Goal: Transaction & Acquisition: Purchase product/service

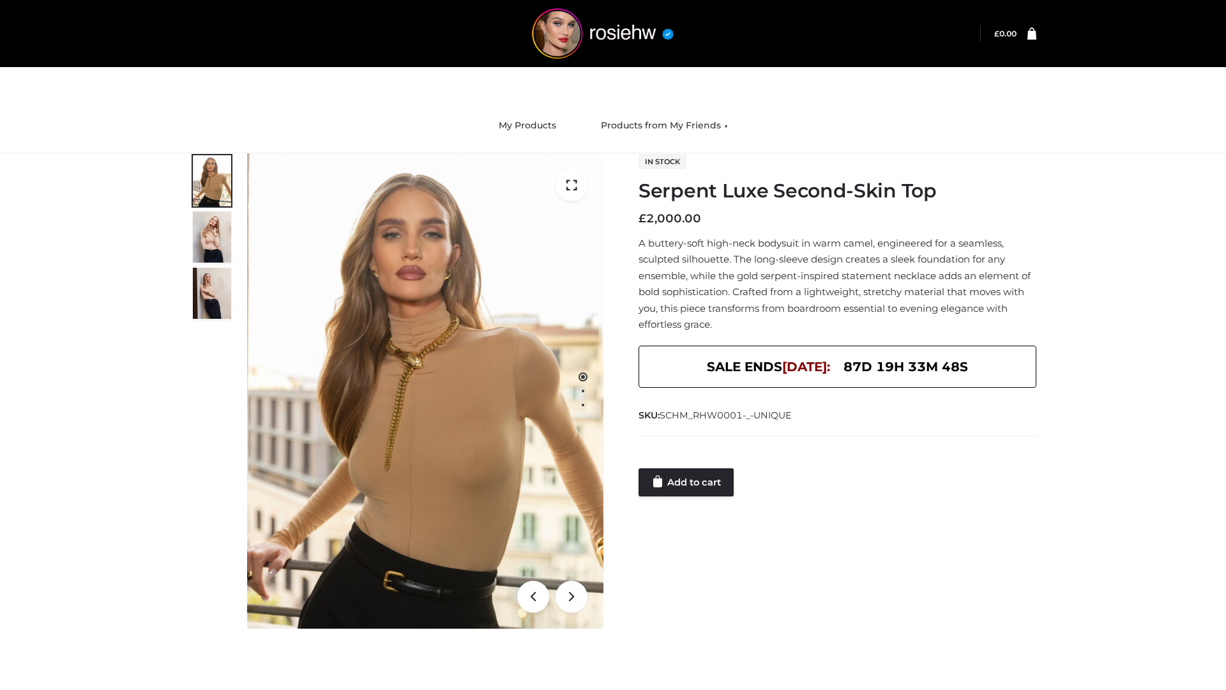
click at [687, 482] on link "Add to cart" at bounding box center [685, 482] width 95 height 28
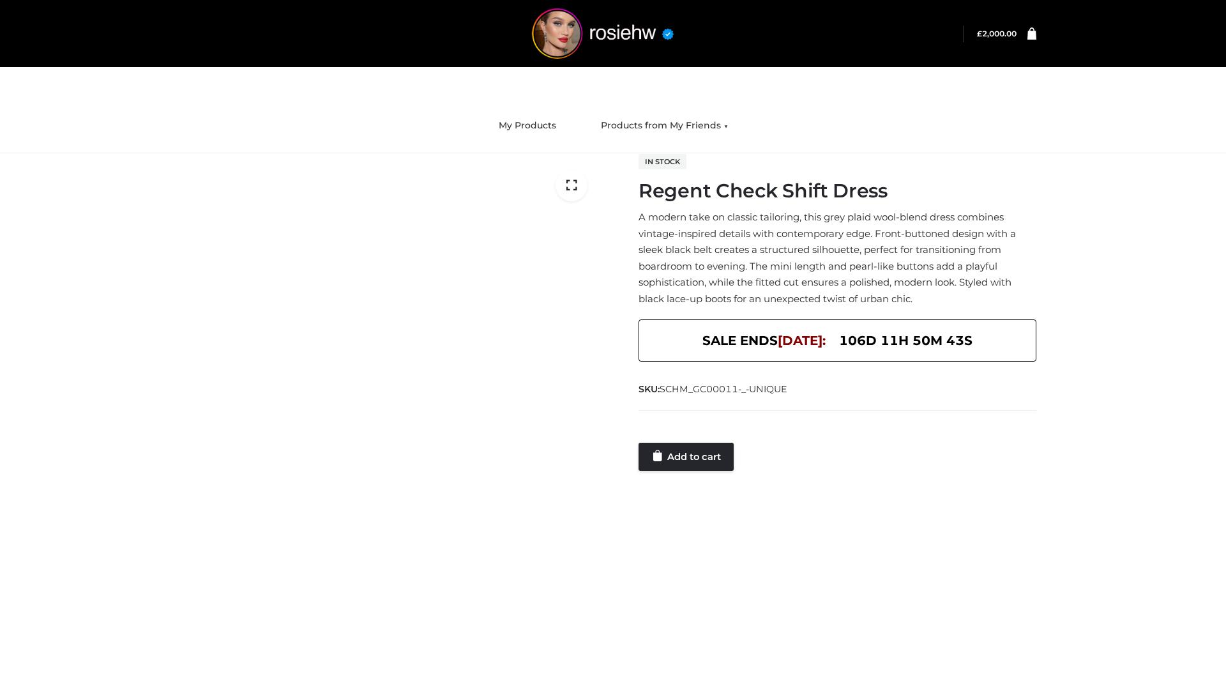
click at [687, 456] on link "Add to cart" at bounding box center [685, 456] width 95 height 28
